Goal: Task Accomplishment & Management: Use online tool/utility

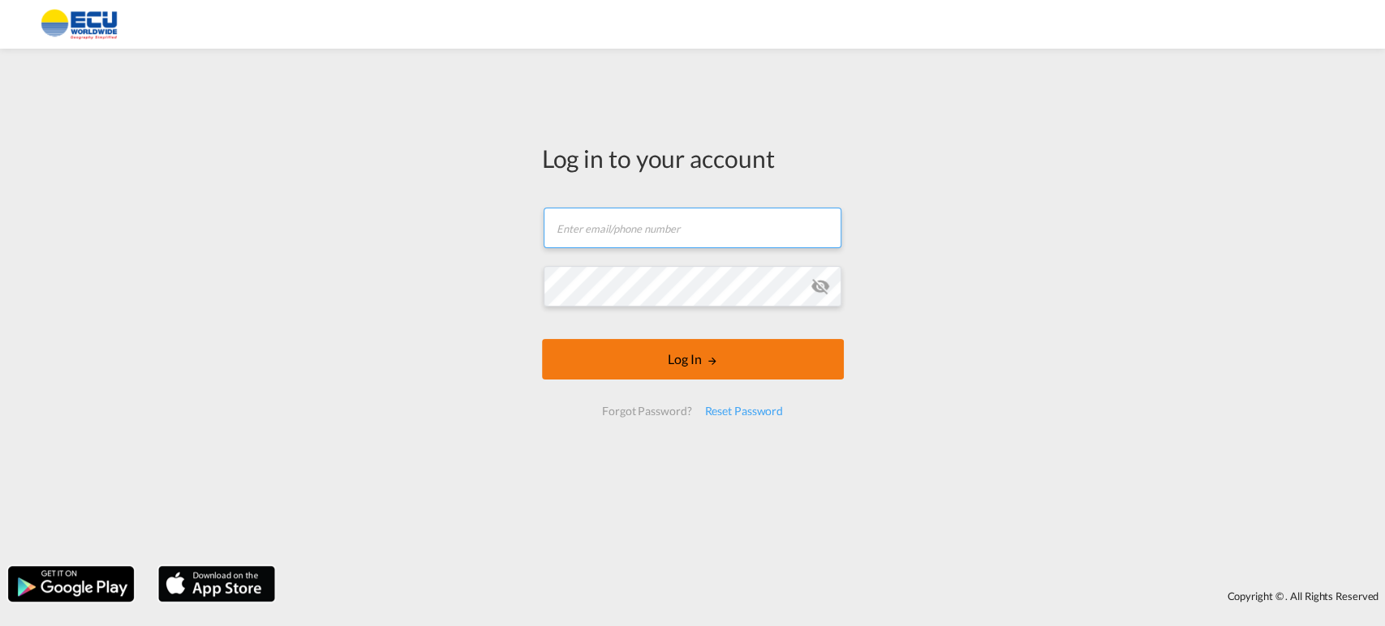
type input "[EMAIL_ADDRESS][DOMAIN_NAME]"
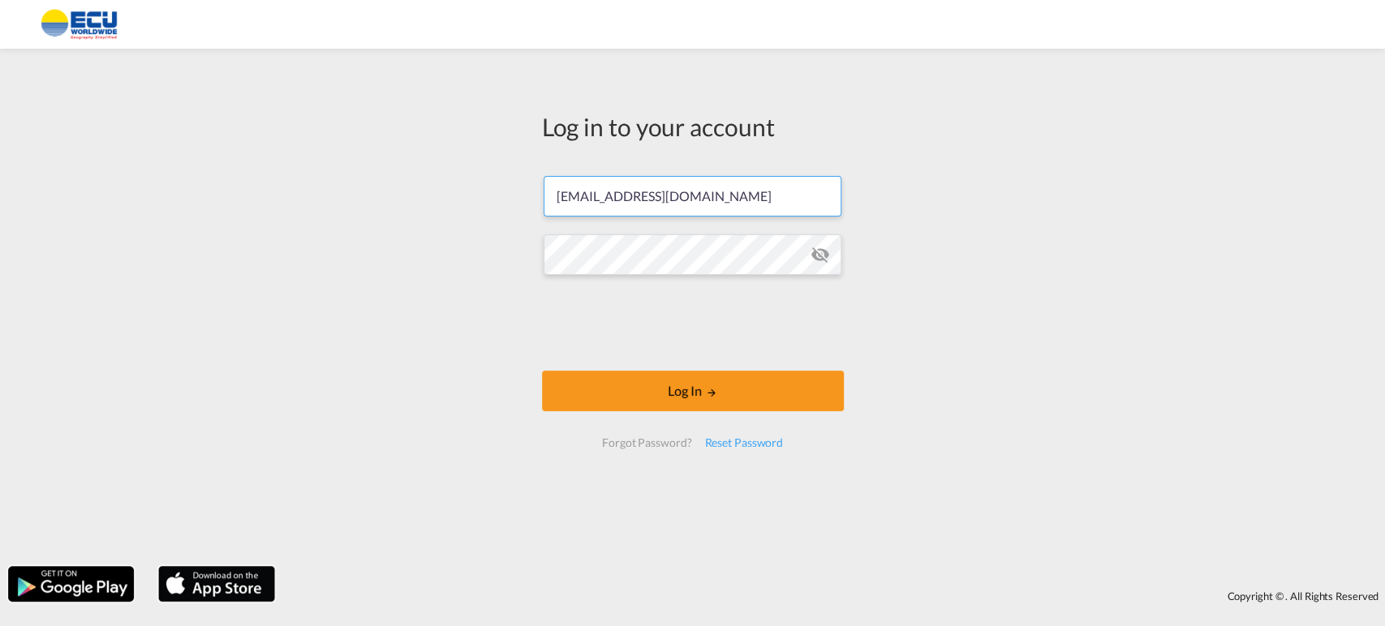
click at [613, 363] on form "[EMAIL_ADDRESS][DOMAIN_NAME] Password field is required Log In Forgot Password?…" at bounding box center [693, 312] width 302 height 304
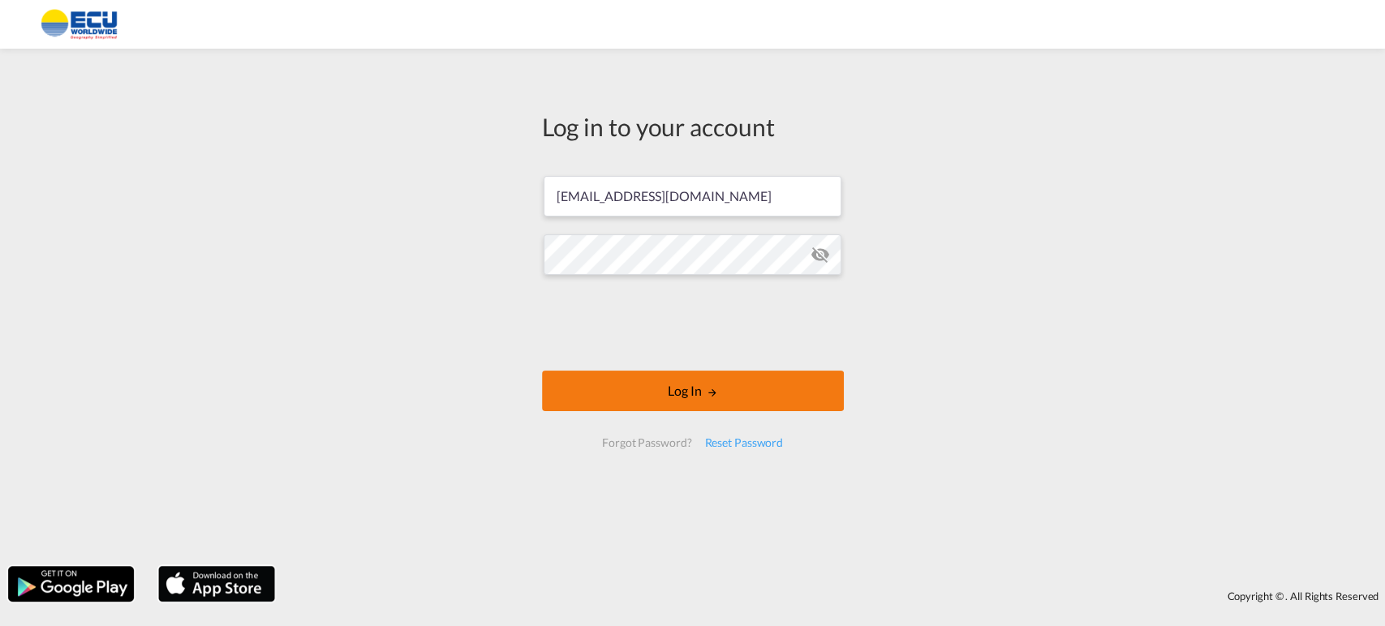
click at [697, 386] on button "Log In" at bounding box center [693, 391] width 302 height 41
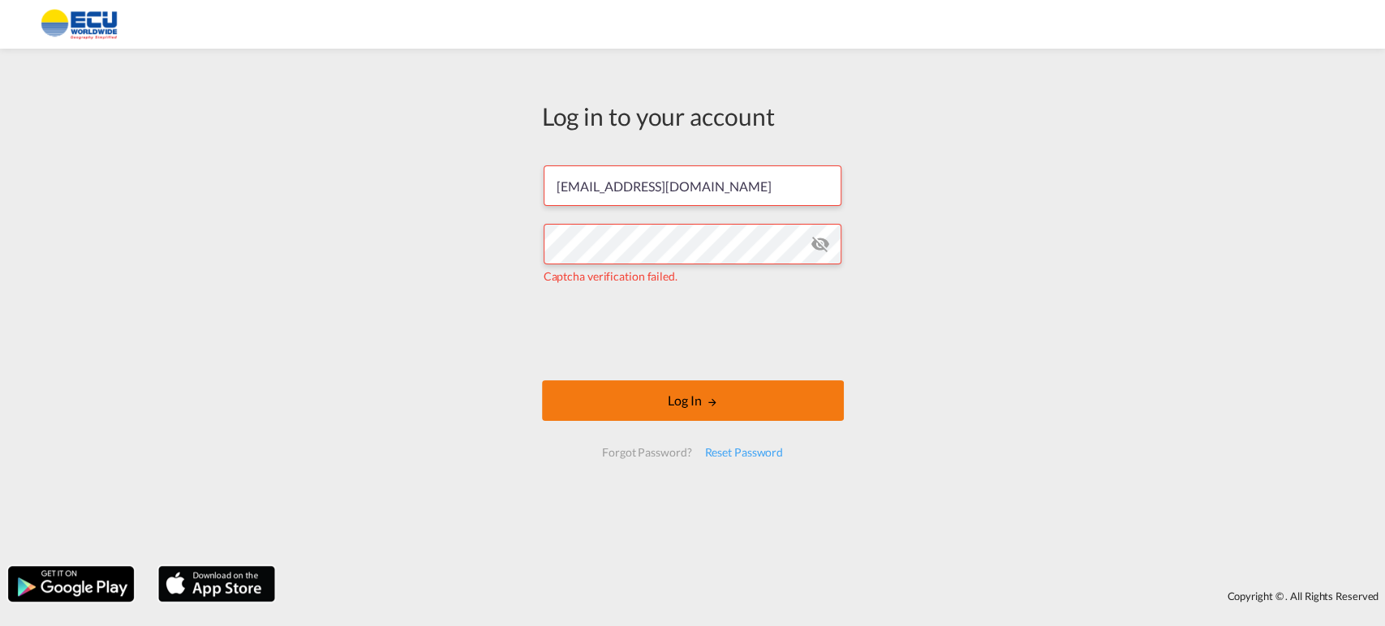
click at [751, 402] on button "Log In" at bounding box center [693, 400] width 302 height 41
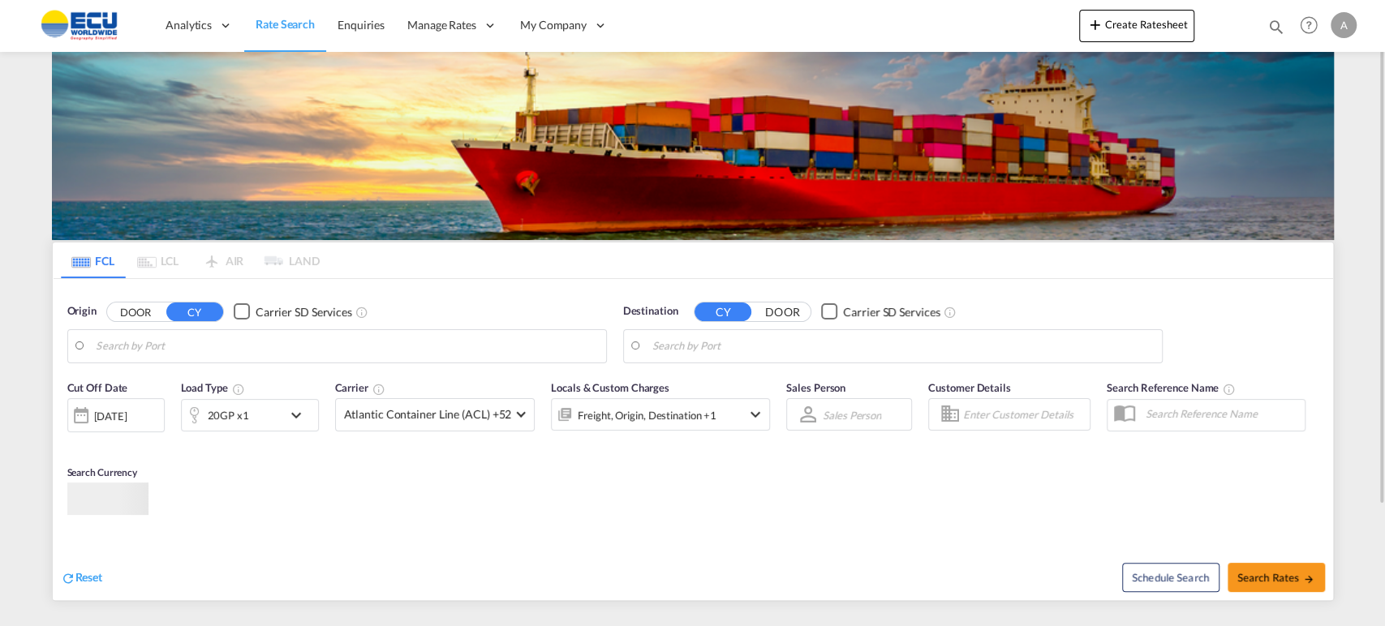
type input "[GEOGRAPHIC_DATA], BEANR"
type input "San Antonio, CLSAI"
